Goal: Use online tool/utility: Use online tool/utility

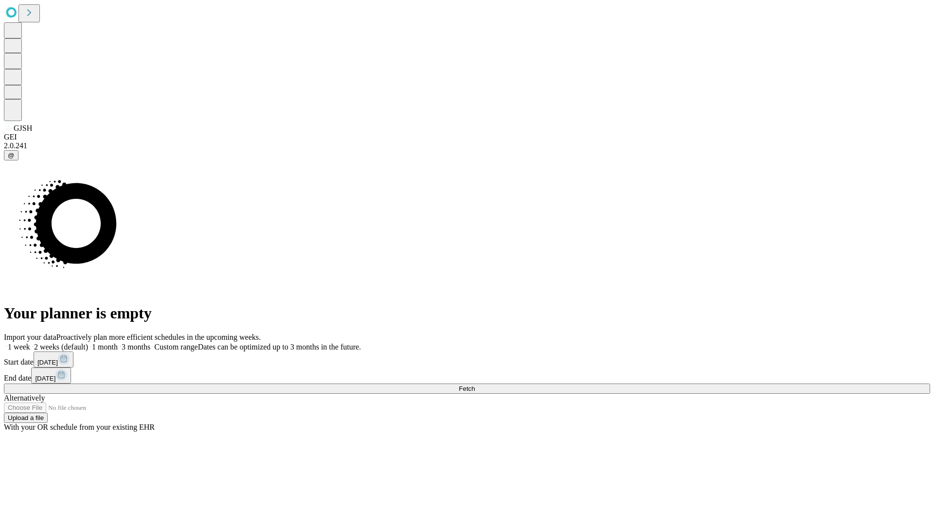
click at [475, 385] on span "Fetch" at bounding box center [466, 388] width 16 height 7
